Goal: Information Seeking & Learning: Understand process/instructions

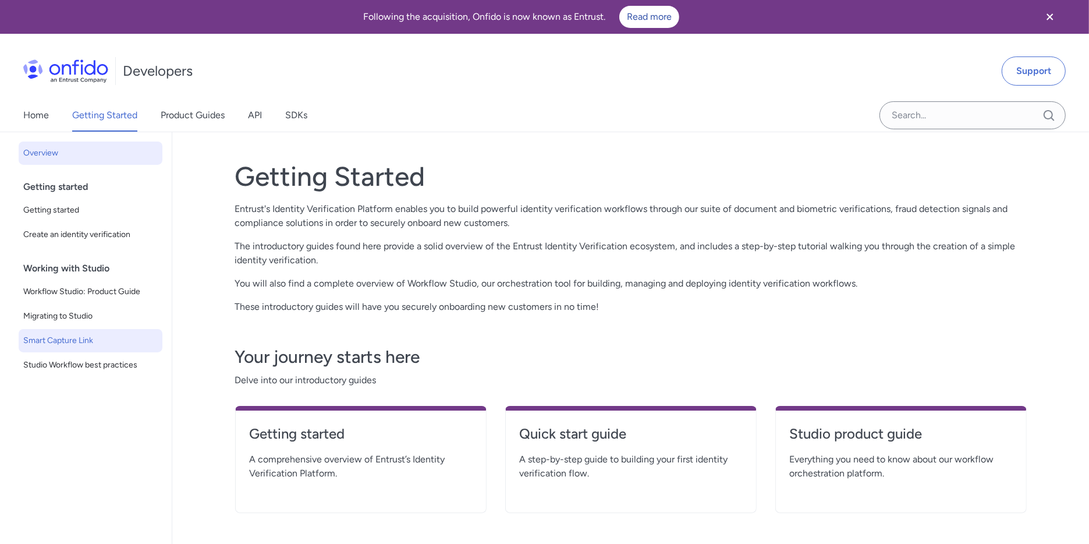
click at [80, 339] on span "Smart Capture Link" at bounding box center [90, 340] width 134 height 14
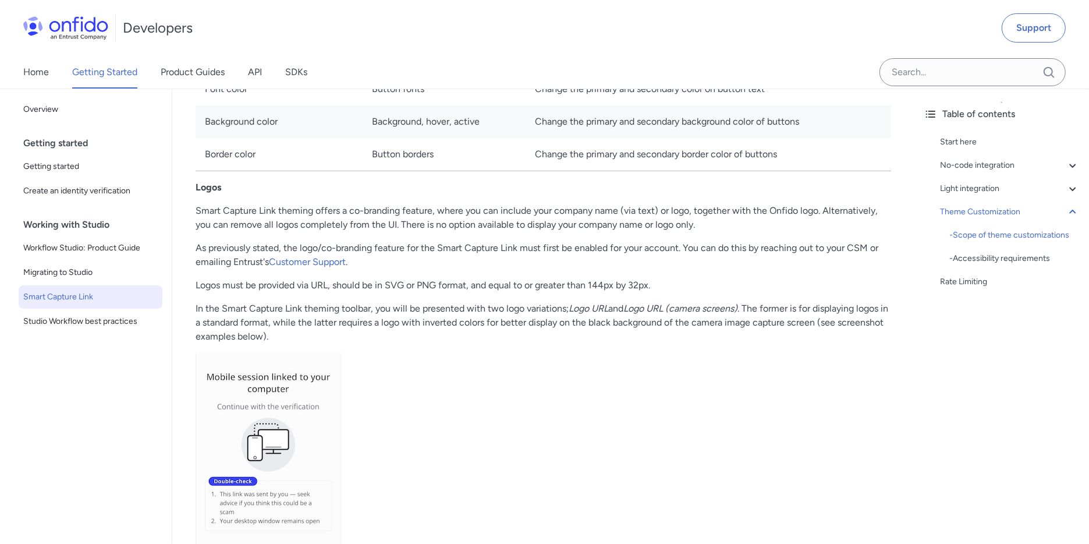
scroll to position [4287, 0]
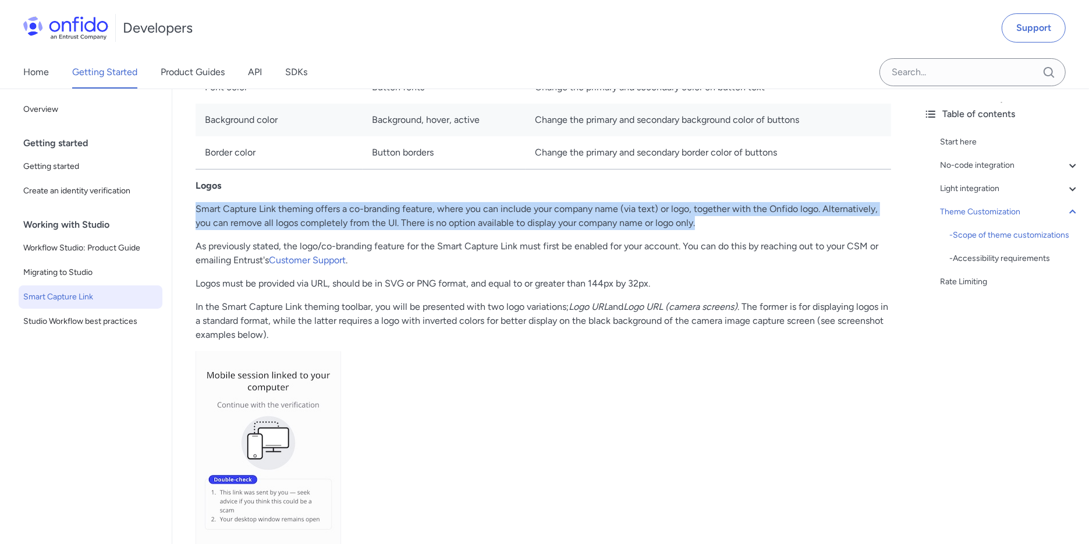
drag, startPoint x: 197, startPoint y: 249, endPoint x: 782, endPoint y: 273, distance: 584.8
copy p "Smart Capture Link theming offers a co-branding feature, where you can include …"
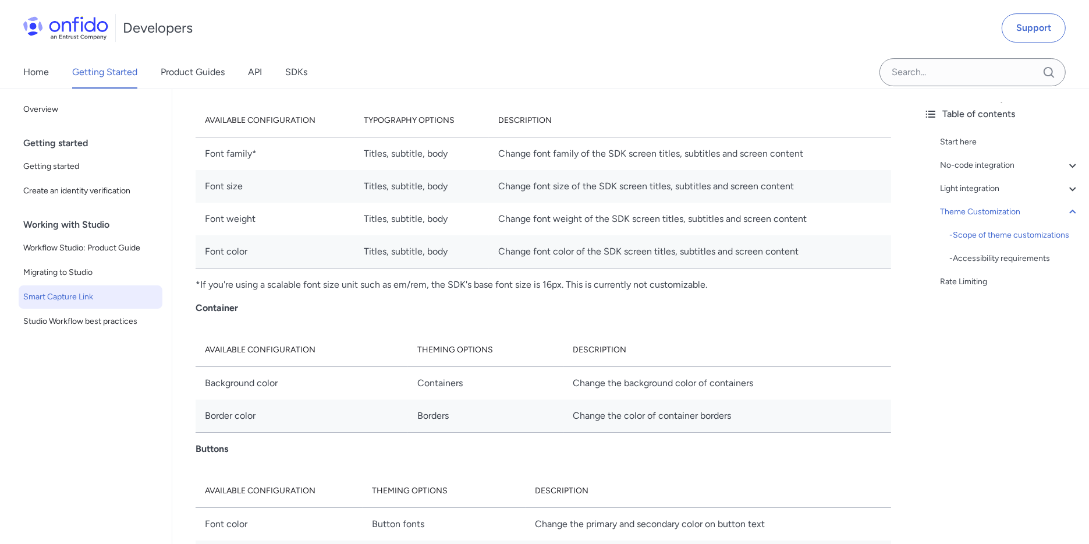
scroll to position [3530, 0]
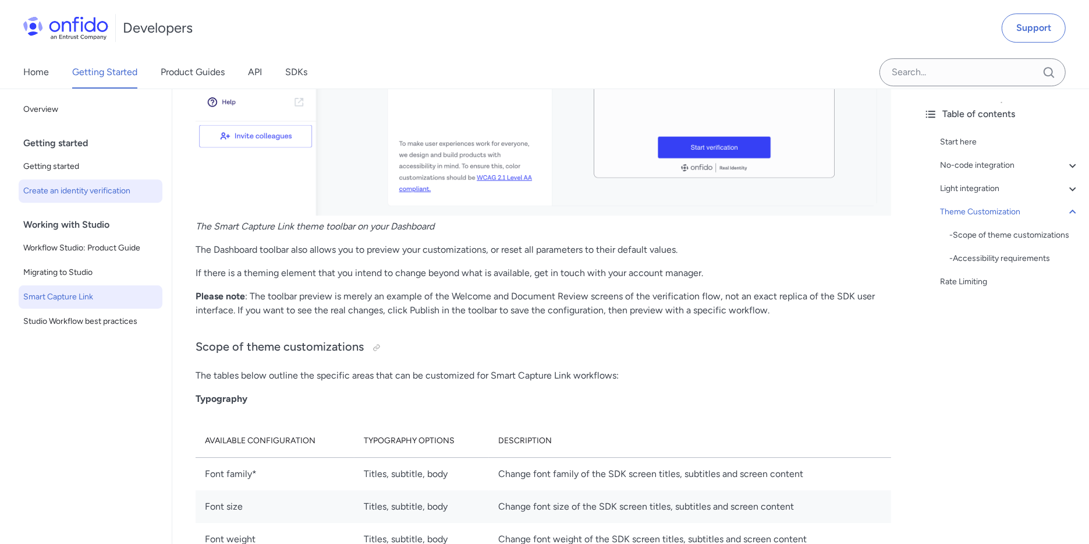
click at [97, 186] on span "Create an identity verification" at bounding box center [90, 191] width 134 height 14
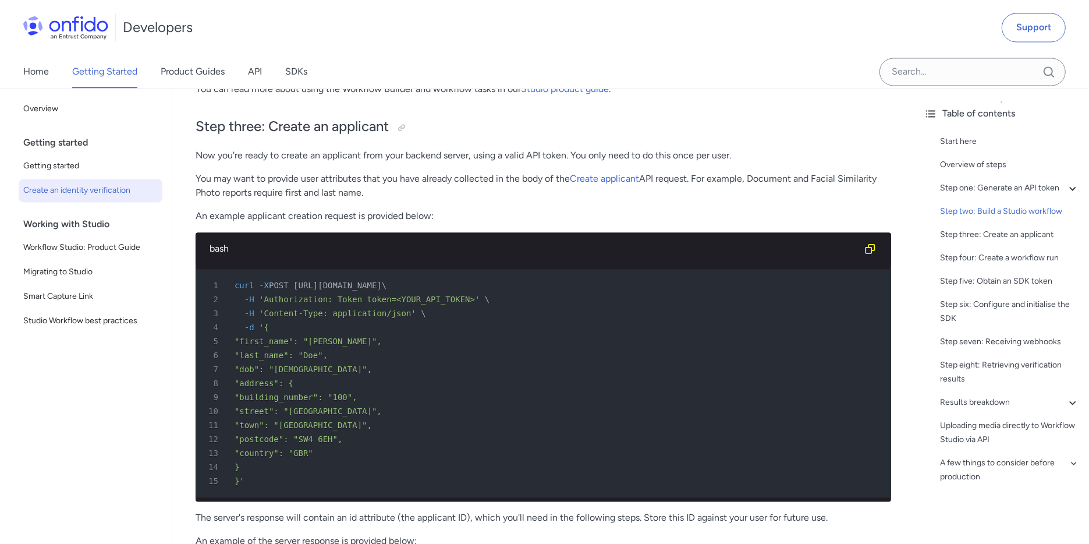
scroll to position [2311, 0]
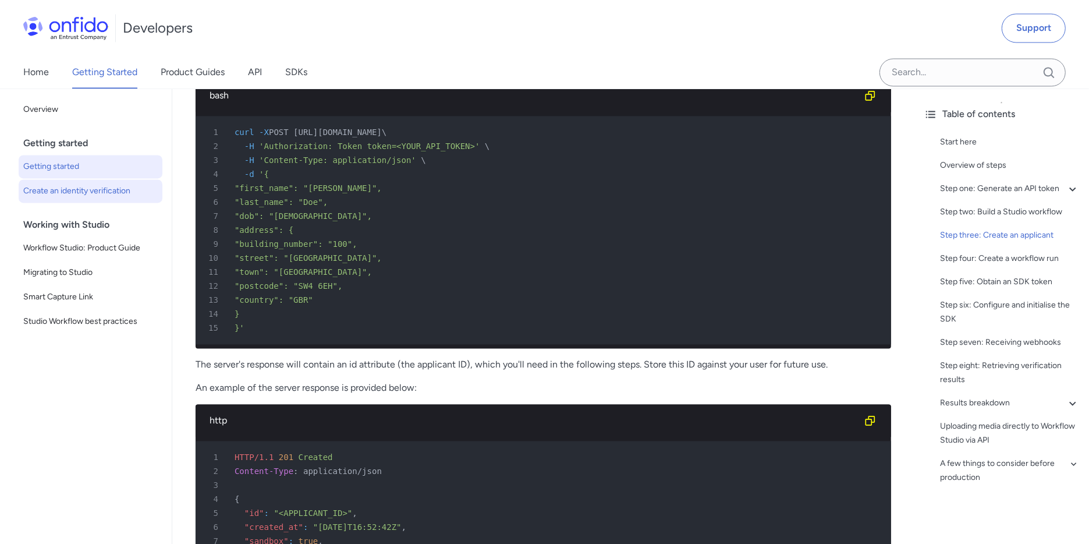
click at [87, 166] on span "Getting started" at bounding box center [90, 166] width 134 height 14
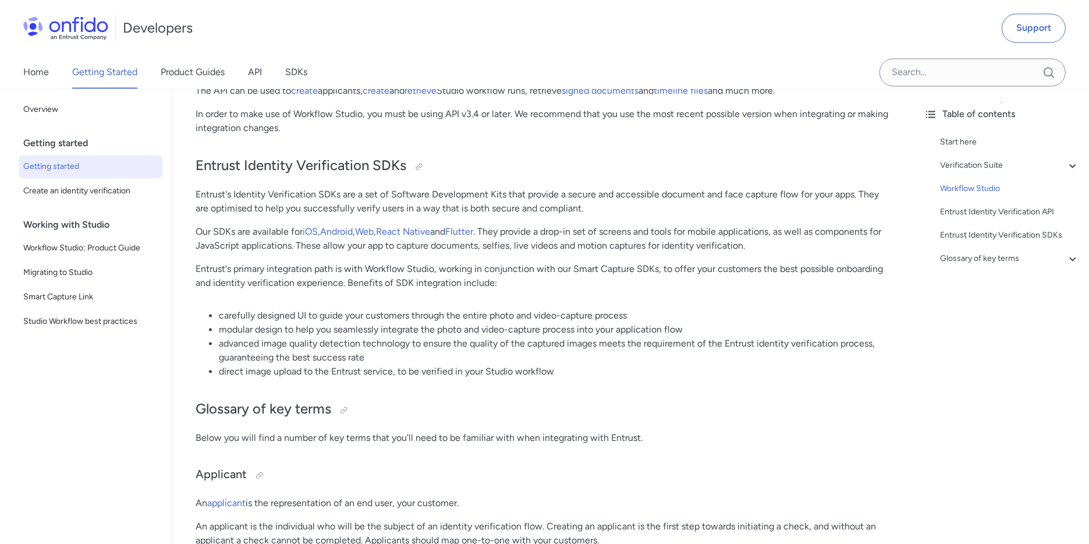
scroll to position [2318, 0]
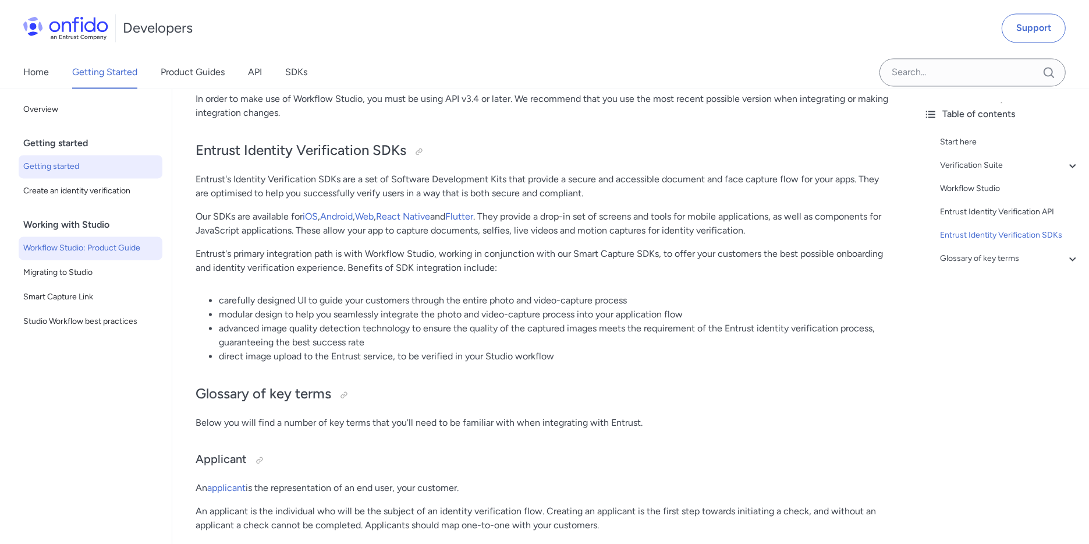
click at [101, 246] on span "Workflow Studio: Product Guide" at bounding box center [90, 248] width 134 height 14
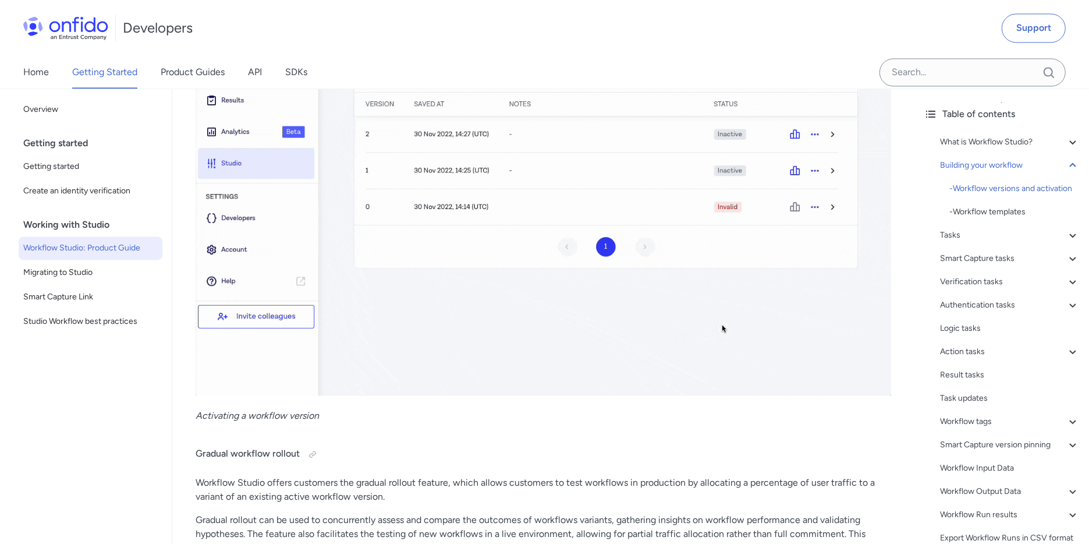
scroll to position [2515, 0]
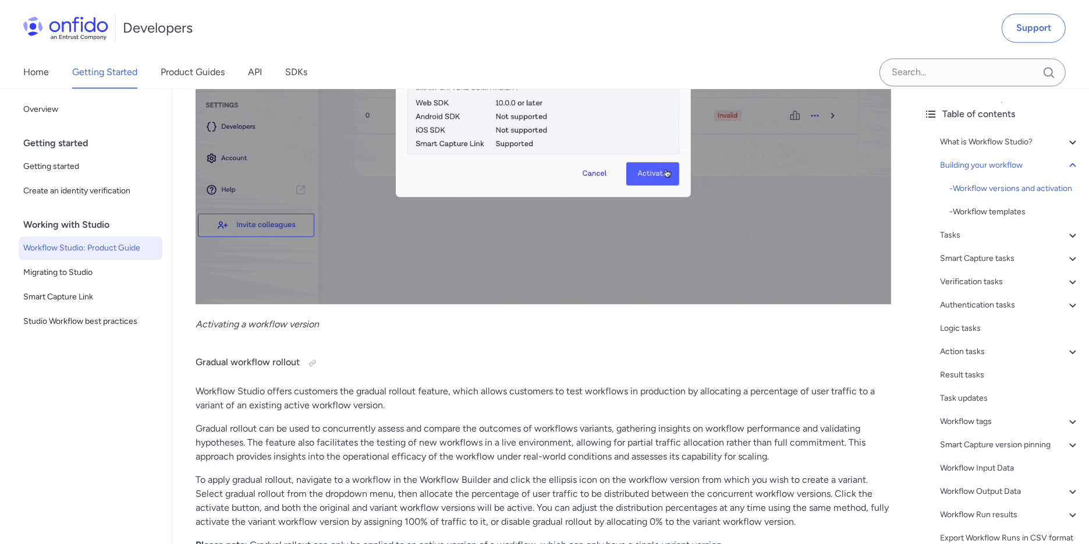
click at [73, 258] on link "Workflow Studio: Product Guide" at bounding box center [91, 247] width 144 height 23
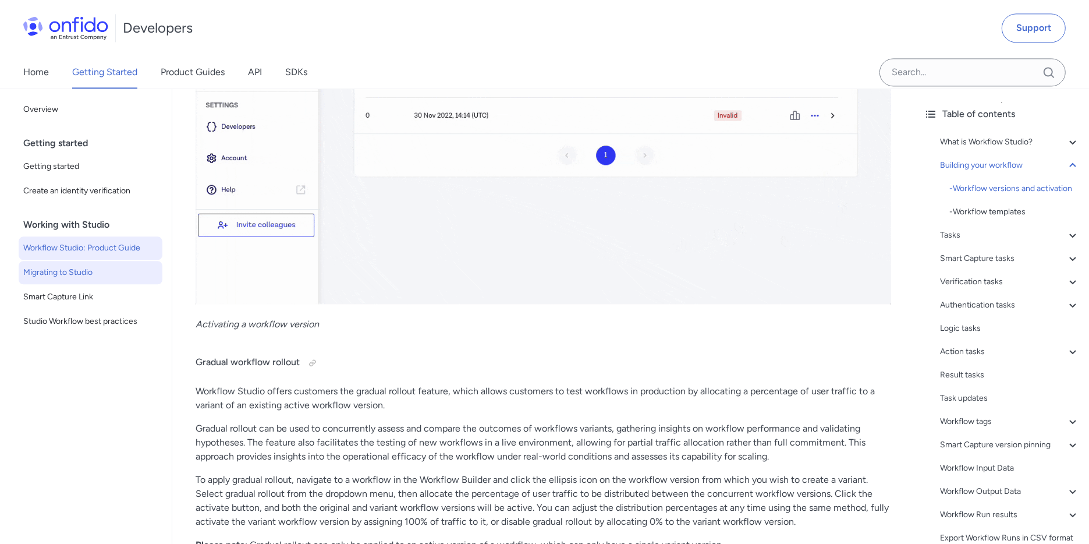
click at [70, 270] on span "Migrating to Studio" at bounding box center [90, 272] width 134 height 14
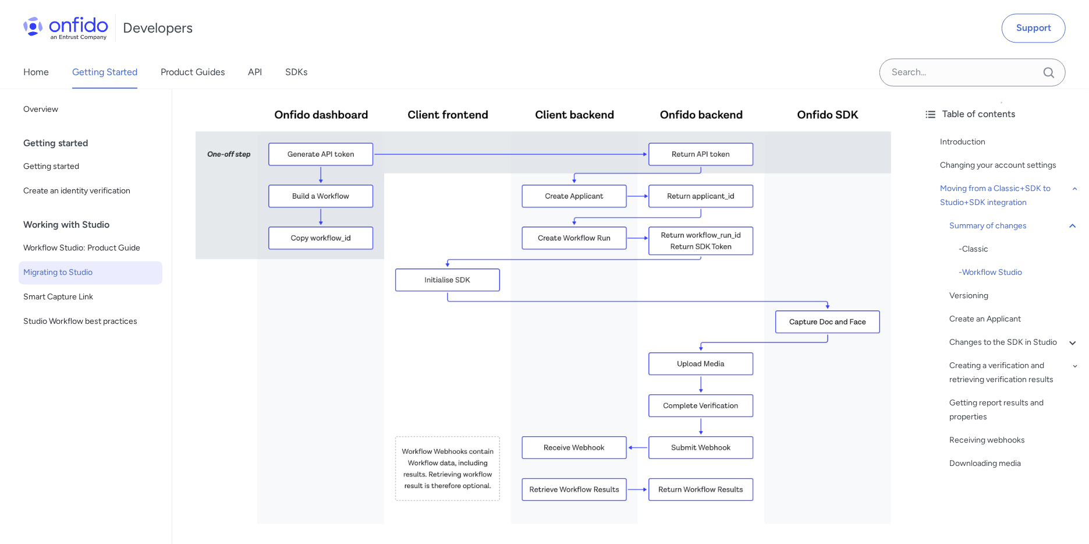
scroll to position [2335, 0]
